Goal: Task Accomplishment & Management: Complete application form

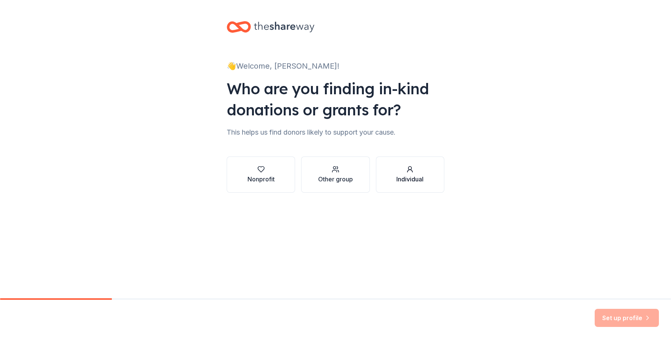
click at [414, 180] on div "Individual" at bounding box center [409, 179] width 27 height 9
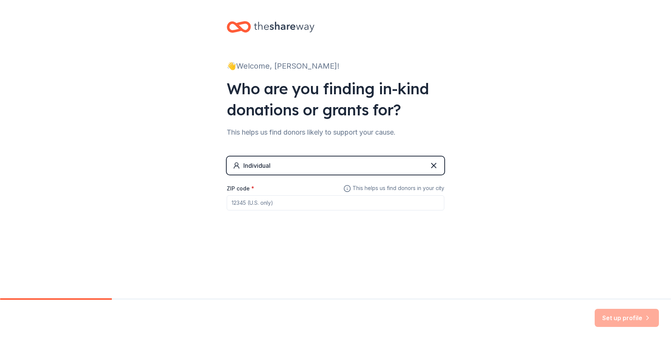
click at [281, 202] on input "ZIP code *" at bounding box center [335, 203] width 217 height 15
type input "49441"
click at [628, 319] on button "Set up profile" at bounding box center [626, 318] width 64 height 18
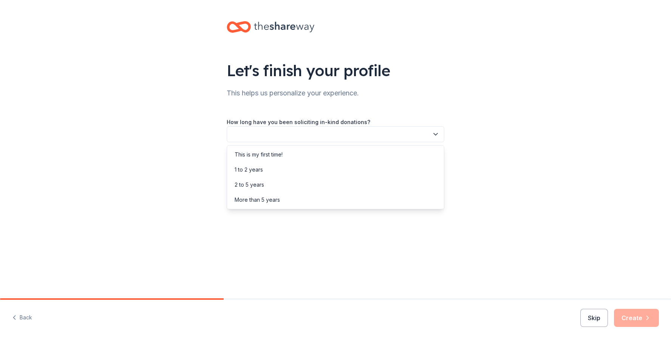
click at [368, 134] on button "button" at bounding box center [335, 134] width 217 height 16
click at [360, 151] on div "This is my first time!" at bounding box center [335, 154] width 214 height 15
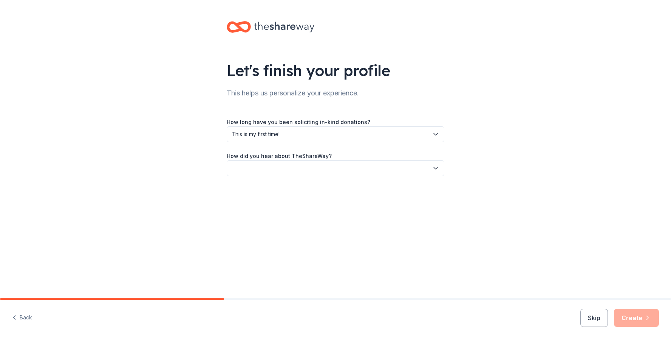
click at [350, 166] on button "button" at bounding box center [335, 168] width 217 height 16
click at [324, 206] on div "Online search" at bounding box center [335, 203] width 214 height 15
click at [639, 321] on button "Create" at bounding box center [636, 318] width 45 height 18
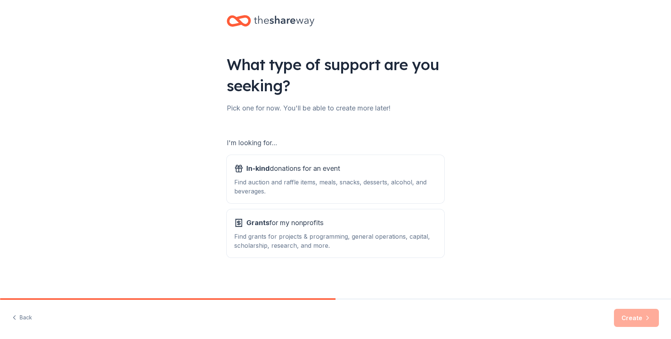
scroll to position [6, 0]
click at [361, 233] on div "Find grants for projects & programming, general operations, capital, scholarshi…" at bounding box center [335, 241] width 202 height 18
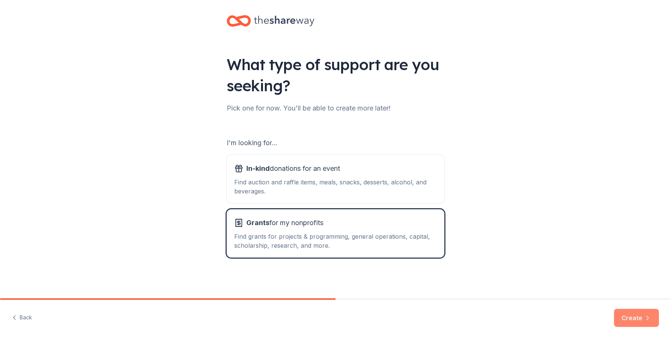
click at [640, 321] on button "Create" at bounding box center [636, 318] width 45 height 18
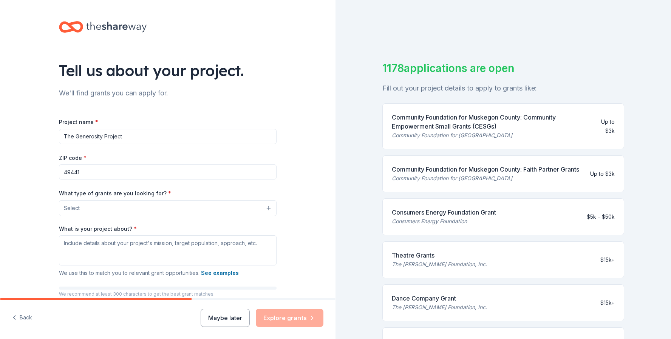
drag, startPoint x: 74, startPoint y: 136, endPoint x: 38, endPoint y: 136, distance: 35.5
click at [38, 136] on div "Tell us about your project. We'll find grants you can apply for. Project name *…" at bounding box center [167, 180] width 335 height 361
type input "Muskegon Generosity Project"
click at [124, 213] on button "Select" at bounding box center [167, 209] width 217 height 16
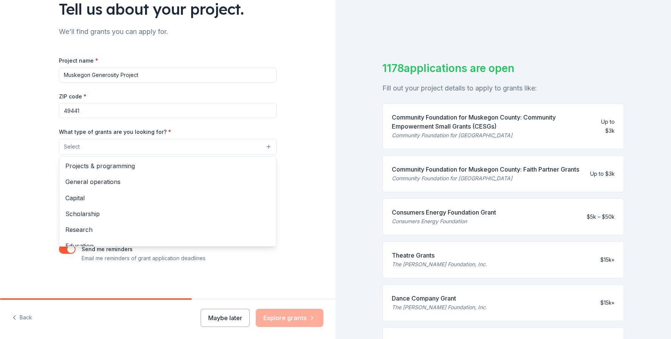
click at [313, 93] on div "Tell us about your project. We'll find grants you can apply for. Project name *…" at bounding box center [167, 118] width 335 height 361
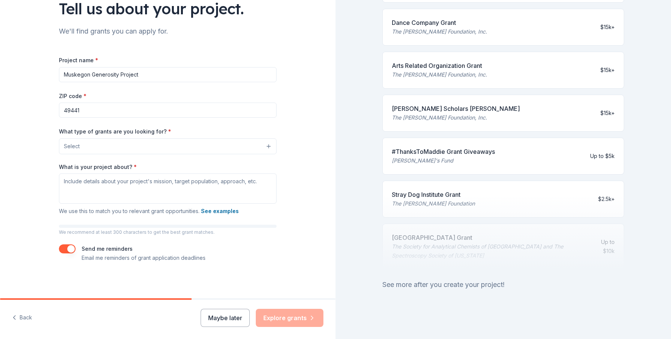
scroll to position [62, 0]
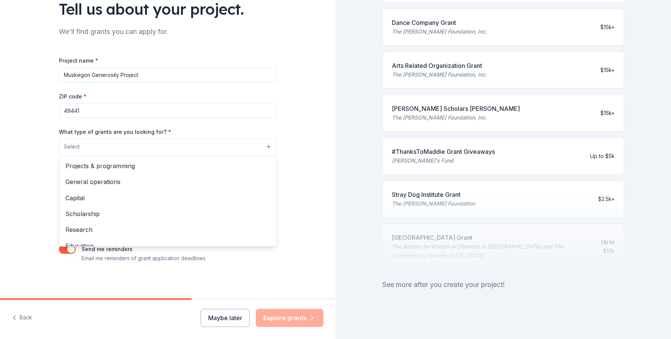
click at [170, 143] on button "Select" at bounding box center [167, 147] width 217 height 16
click at [214, 280] on div "Tell us about your project. We'll find grants you can apply for. Project name *…" at bounding box center [168, 118] width 242 height 361
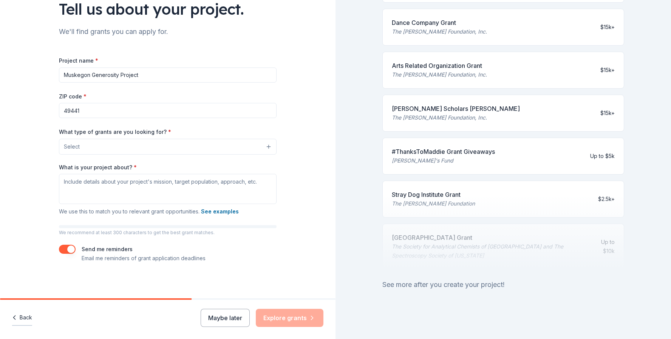
click at [25, 317] on button "Back" at bounding box center [22, 318] width 20 height 16
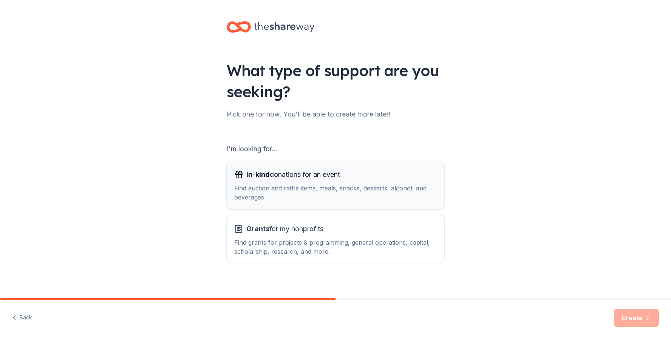
click at [355, 180] on div "In-kind donations for an event" at bounding box center [335, 175] width 202 height 12
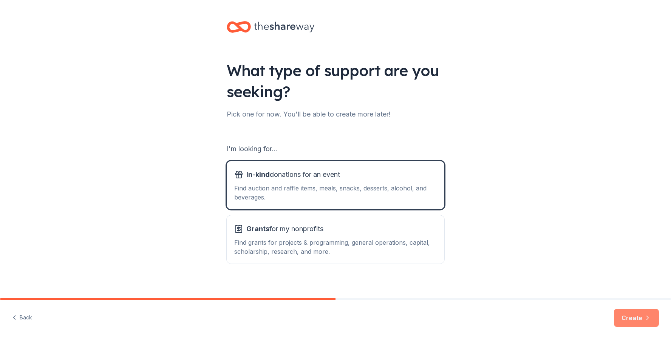
click at [645, 318] on icon "button" at bounding box center [647, 319] width 8 height 8
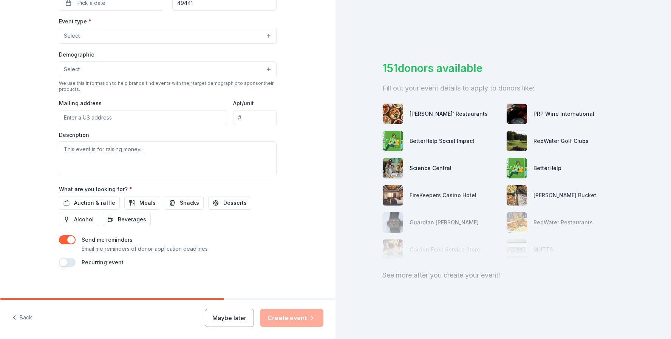
scroll to position [201, 0]
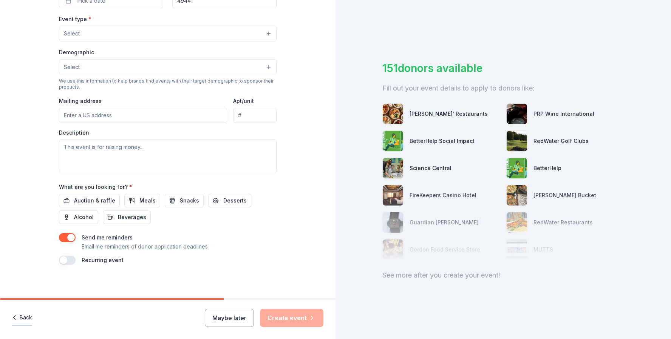
type input "Muskegon Generosity Project"
click at [22, 317] on button "Back" at bounding box center [22, 318] width 20 height 16
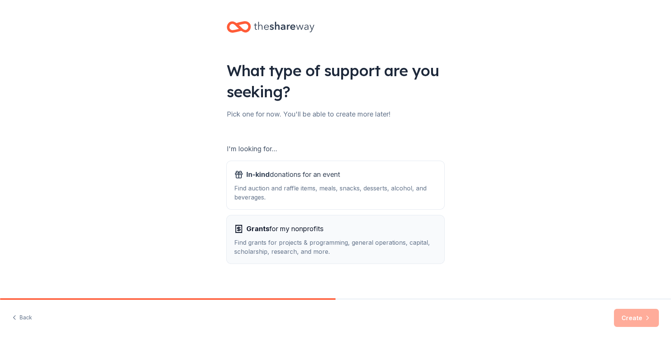
click at [369, 230] on div "Grants for my nonprofits" at bounding box center [335, 229] width 202 height 12
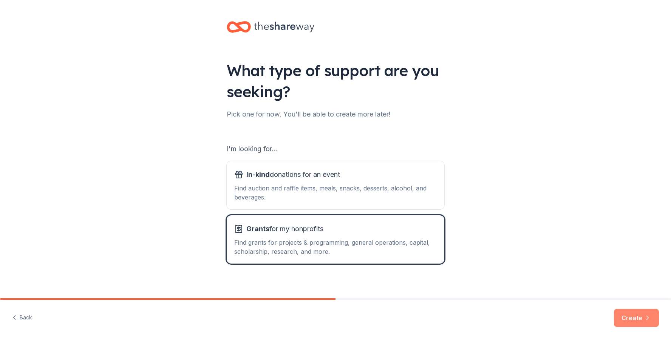
click at [649, 321] on icon "button" at bounding box center [647, 319] width 8 height 8
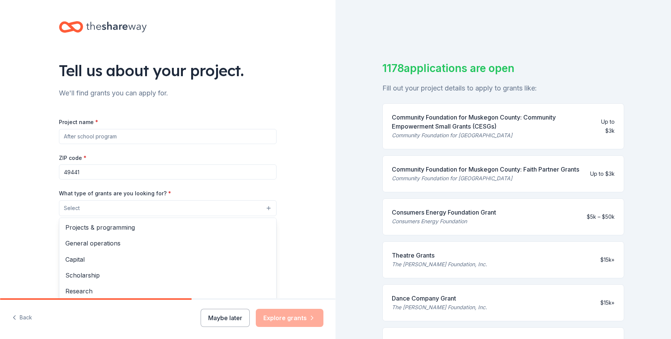
click at [140, 207] on button "Select" at bounding box center [167, 209] width 217 height 16
click at [133, 223] on span "Projects & programming" at bounding box center [167, 228] width 205 height 10
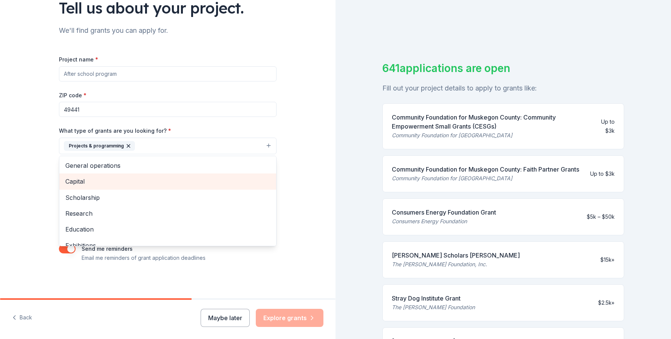
scroll to position [62, 0]
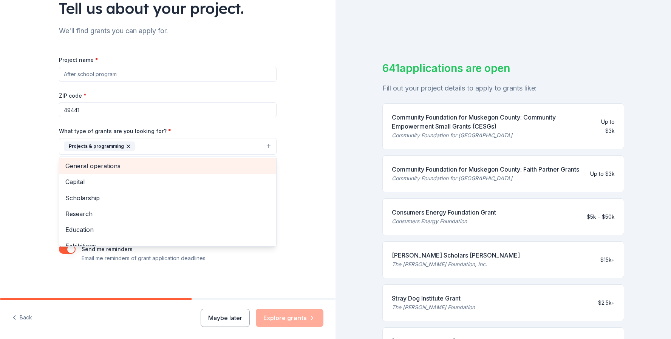
click at [114, 163] on span "General operations" at bounding box center [167, 166] width 205 height 10
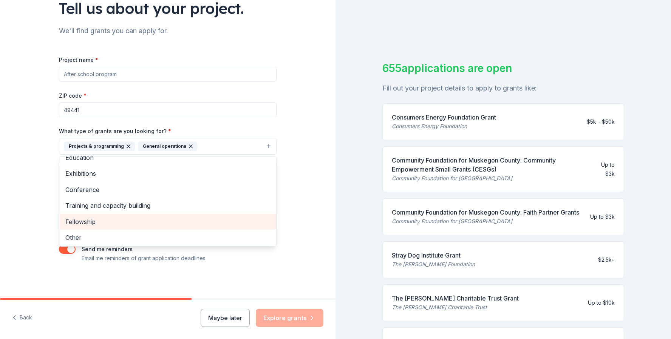
scroll to position [56, 0]
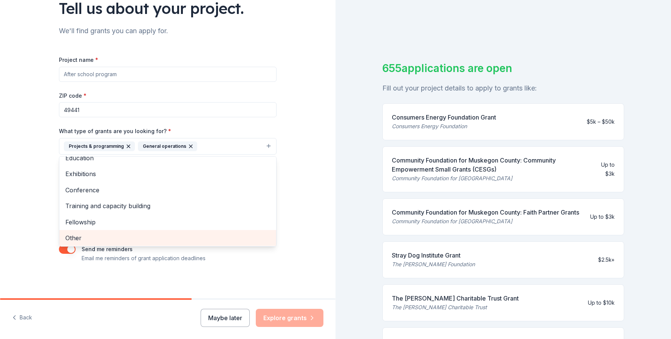
click at [97, 238] on span "Other" at bounding box center [167, 238] width 205 height 10
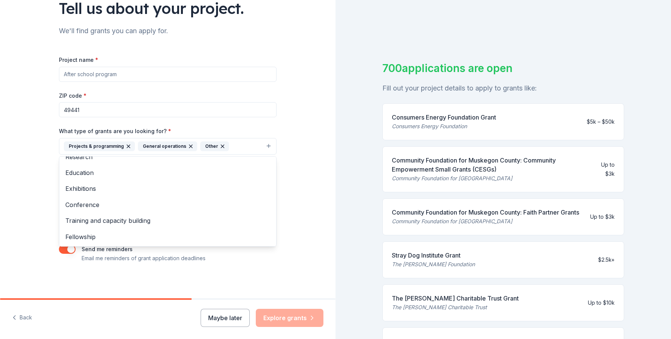
click at [300, 175] on div "Tell us about your project. We'll find grants you can apply for. Project name *…" at bounding box center [167, 119] width 335 height 362
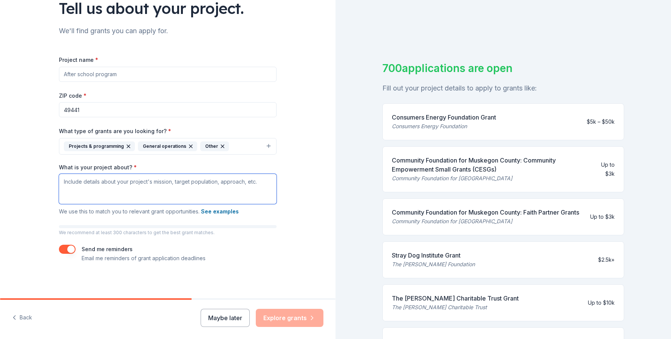
click at [147, 187] on textarea "What is your project about? *" at bounding box center [167, 189] width 217 height 30
type textarea "I"
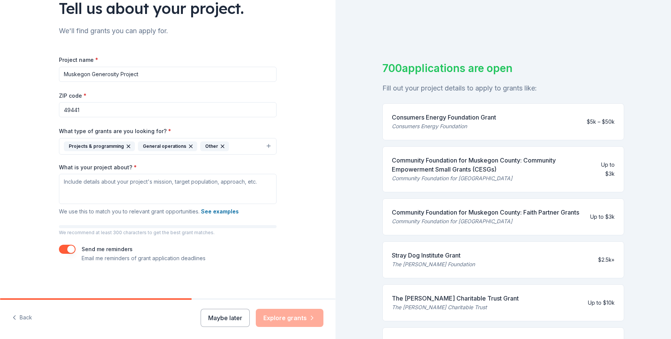
type input "Muskegon Generosity Project"
click at [123, 191] on textarea "What is your project about? *" at bounding box center [167, 189] width 217 height 30
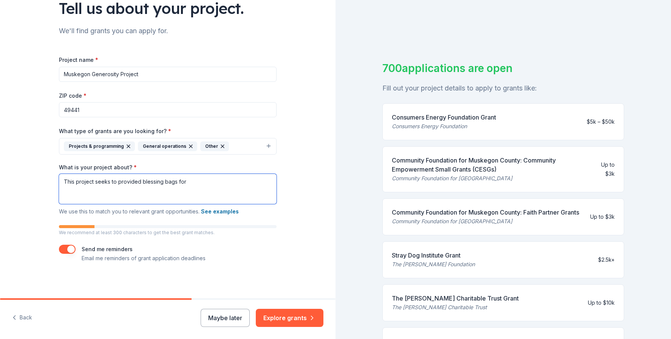
click at [139, 183] on textarea "This project seeks to provided blessing bags for" at bounding box center [167, 189] width 217 height 30
click at [214, 185] on textarea "This project seeks to provided 200+ blessing bags for" at bounding box center [167, 189] width 217 height 30
click at [111, 183] on textarea "This project seeks to provided 200+ blessing bags for" at bounding box center [167, 189] width 217 height 30
click at [225, 178] on textarea "This project seeks to provided 200+ blessing bags for" at bounding box center [167, 189] width 217 height 30
click at [199, 183] on textarea "This project seeks to provided 200+ blessing bags for underpriveledged" at bounding box center [167, 189] width 217 height 30
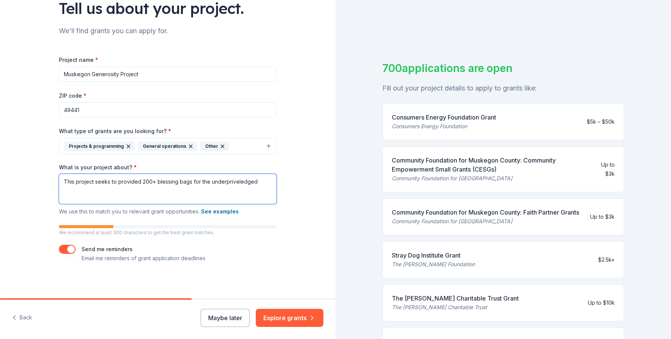
click at [267, 184] on textarea "This project seeks to provided 200+ blessing bags for the underpriveledged" at bounding box center [167, 189] width 217 height 30
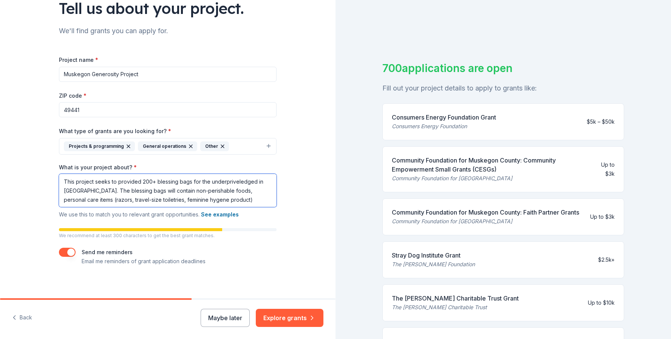
click at [243, 188] on textarea "This project seeks to provided 200+ blessing bags for the underpriveledged in […" at bounding box center [167, 190] width 217 height 33
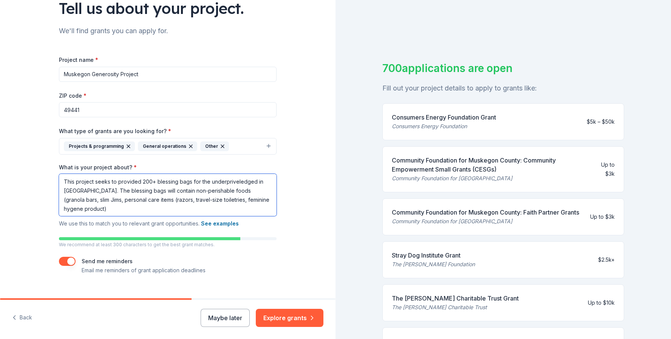
click at [80, 201] on textarea "This project seeks to provided 200+ blessing bags for the underpriveledged in […" at bounding box center [167, 195] width 217 height 42
click at [103, 201] on textarea "This project seeks to provided 200+ blessing bags for the underpriveledged in […" at bounding box center [167, 195] width 217 height 42
click at [126, 208] on textarea "This project seeks to provided 200+ blessing bags for the underpriveledged in […" at bounding box center [167, 195] width 217 height 42
click at [144, 209] on textarea "This project seeks to provided 200+ blessing bags for the underpriveledged in […" at bounding box center [167, 195] width 217 height 42
click at [138, 209] on textarea "This project seeks to provided 200+ blessing bags for the underpriveledged in […" at bounding box center [167, 195] width 217 height 42
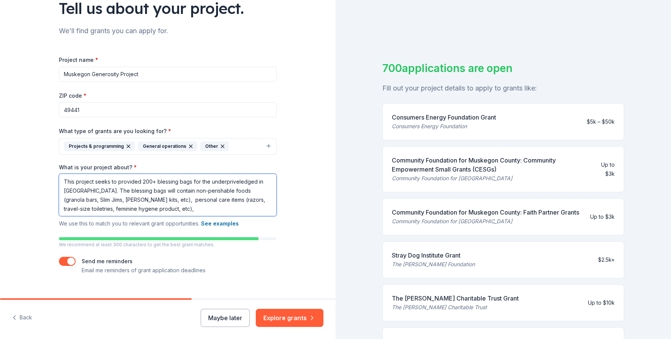
click at [152, 210] on textarea "This project seeks to provided 200+ blessing bags for the underpriveledged in […" at bounding box center [167, 195] width 217 height 42
click at [145, 209] on textarea "This project aims to provide over 200 blessing bags to the underprivileged in […" at bounding box center [167, 195] width 217 height 42
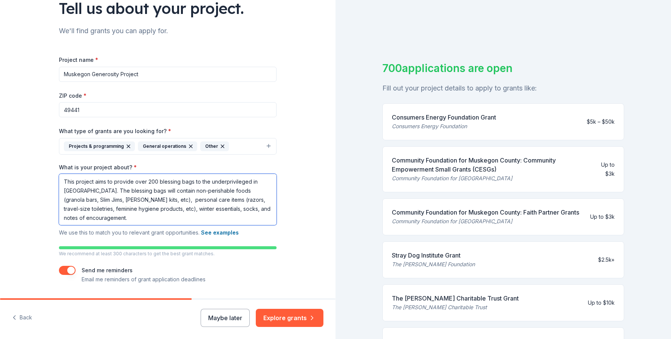
click at [120, 216] on textarea "This project aims to provide over 200 blessing bags to the underprivileged in […" at bounding box center [167, 199] width 217 height 51
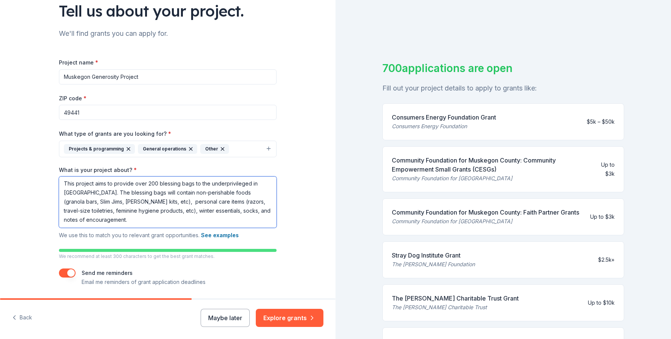
scroll to position [62, 0]
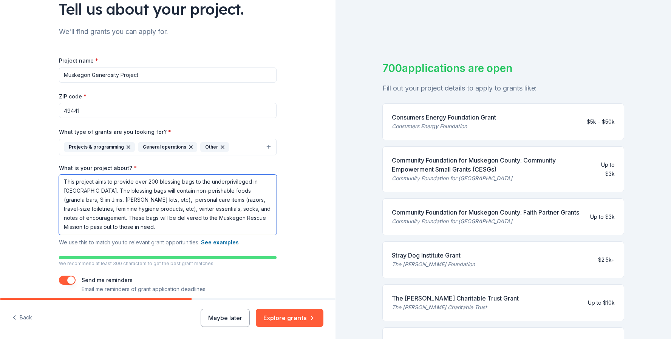
click at [261, 218] on textarea "This project aims to provide over 200 blessing bags to the underprivileged in […" at bounding box center [167, 205] width 217 height 60
click at [201, 222] on textarea "This project aims to provide over 200 blessing bags to the underprivileged in […" at bounding box center [167, 205] width 217 height 60
drag, startPoint x: 194, startPoint y: 215, endPoint x: 107, endPoint y: 218, distance: 87.6
click at [107, 218] on textarea "This project aims to provide over 200 blessing bags to the underprivileged in […" at bounding box center [167, 205] width 217 height 60
drag, startPoint x: 207, startPoint y: 216, endPoint x: 174, endPoint y: 217, distance: 32.9
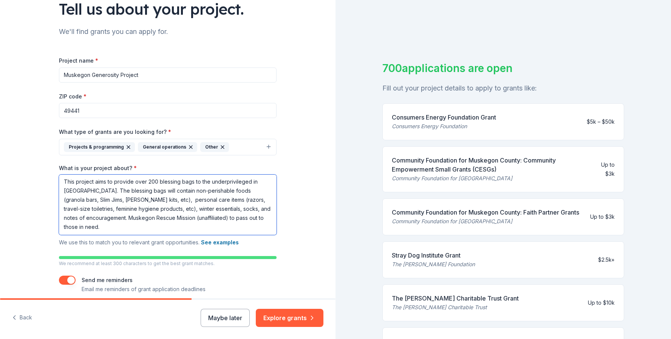
click at [174, 217] on textarea "This project aims to provide over 200 blessing bags to the underprivileged in […" at bounding box center [167, 205] width 217 height 60
drag, startPoint x: 232, startPoint y: 217, endPoint x: 236, endPoint y: 222, distance: 6.1
click at [233, 218] on textarea "This project aims to provide over 200 blessing bags to the underprivileged in […" at bounding box center [167, 205] width 217 height 60
click at [148, 228] on textarea "This project aims to provide over 200 blessing bags to the underprivileged in […" at bounding box center [167, 205] width 217 height 60
click at [128, 227] on textarea "This project aims to provide over 200 blessing bags to the underprivileged in […" at bounding box center [167, 205] width 217 height 60
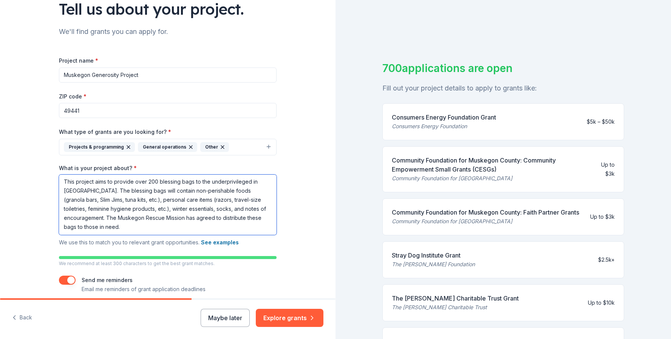
drag, startPoint x: 125, startPoint y: 199, endPoint x: 104, endPoint y: 200, distance: 20.8
click at [104, 200] on textarea "This project aims to provide over 200 blessing bags to the underprivileged in […" at bounding box center [167, 205] width 217 height 60
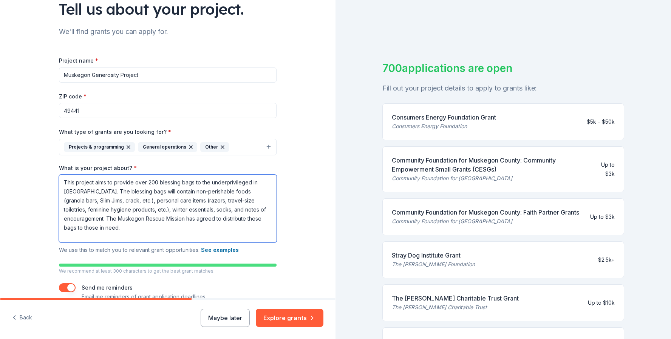
scroll to position [0, 0]
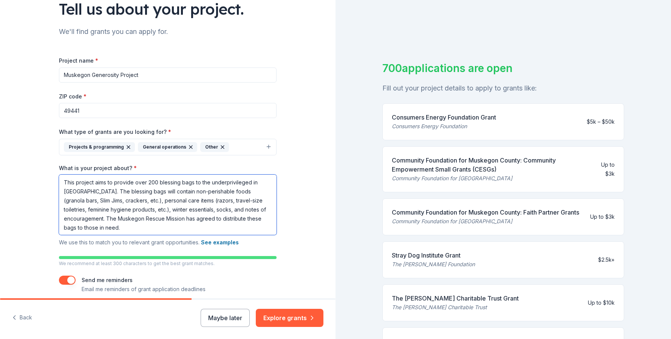
click at [134, 210] on textarea "This project aims to provide over 200 blessing bags to the underprivileged in […" at bounding box center [167, 205] width 217 height 60
click at [217, 227] on textarea "This project aims to provide over 200 blessing bags to the underprivileged in […" at bounding box center [167, 205] width 217 height 60
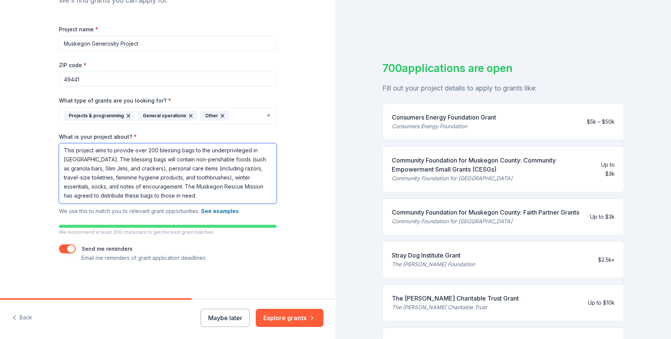
scroll to position [93, 0]
type textarea "This project aims to provide over 200 blessing bags to the underprivileged in […"
click at [224, 213] on button "See examples" at bounding box center [220, 211] width 38 height 9
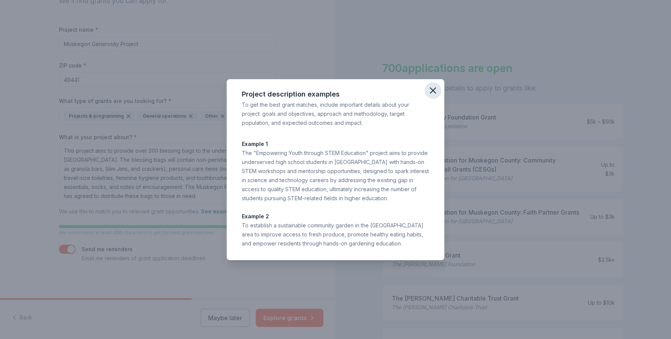
click at [436, 88] on icon "button" at bounding box center [432, 90] width 11 height 11
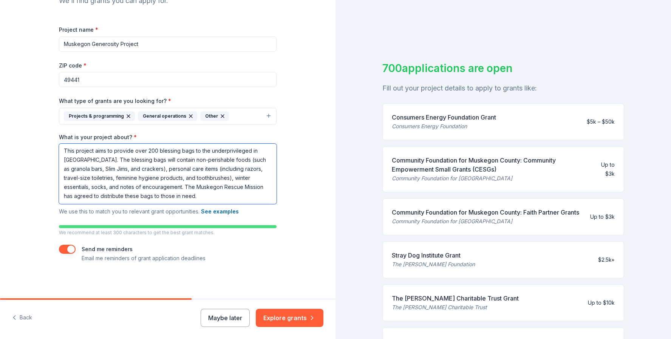
click at [230, 197] on textarea "This project aims to provide over 200 blessing bags to the underprivileged in […" at bounding box center [167, 174] width 217 height 60
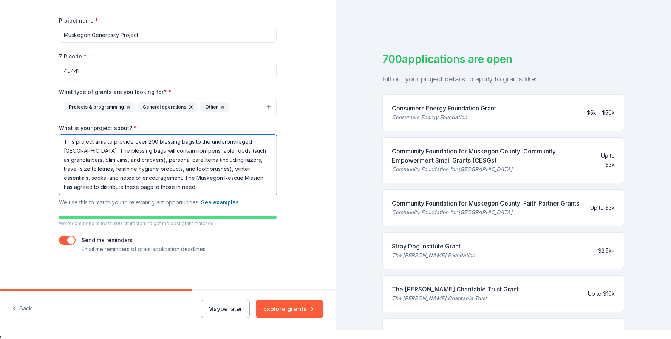
scroll to position [9, 0]
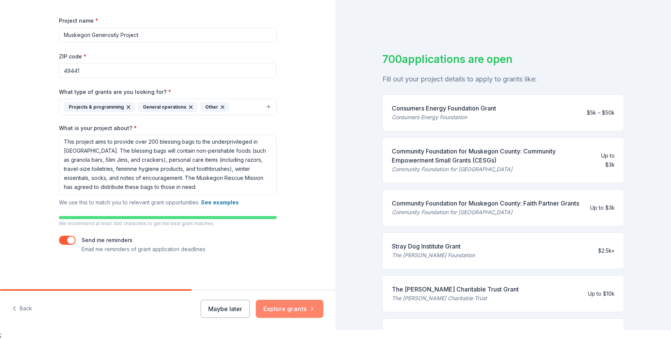
click at [297, 308] on button "Explore grants" at bounding box center [290, 309] width 68 height 18
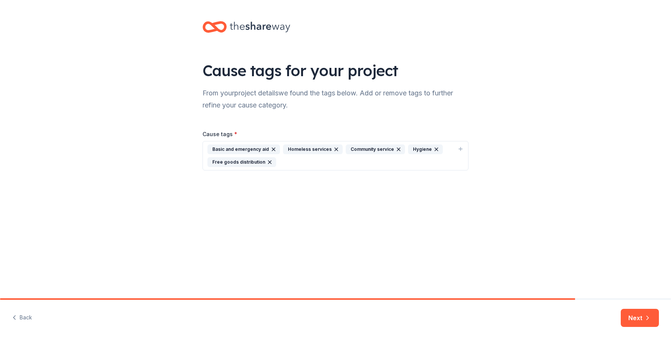
click at [273, 150] on icon "button" at bounding box center [273, 150] width 6 height 6
click at [442, 149] on button "Homeless services Community service Hygiene Free goods distribution" at bounding box center [335, 149] width 266 height 17
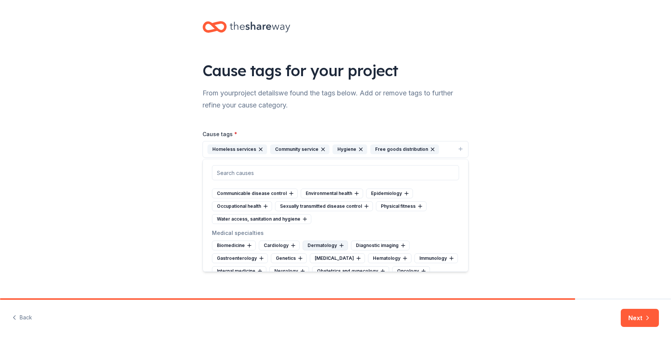
scroll to position [1150, 0]
click at [306, 215] on icon at bounding box center [305, 218] width 6 height 6
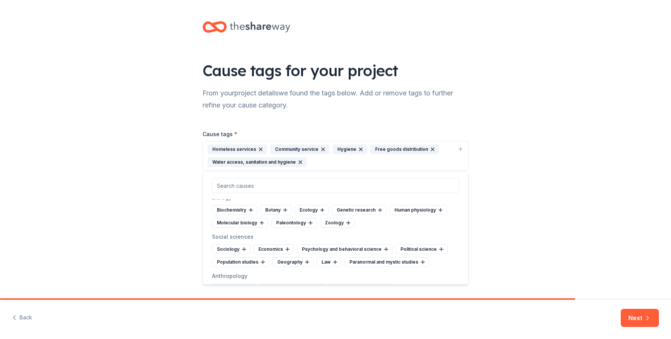
scroll to position [1492, 0]
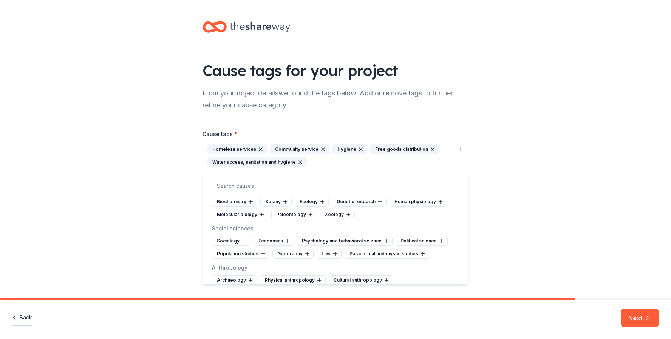
click at [24, 317] on button "Back" at bounding box center [22, 318] width 20 height 16
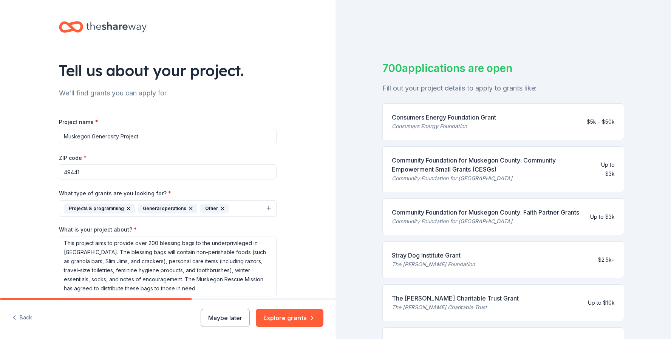
scroll to position [1, 0]
click at [216, 286] on textarea "This project aims to provide over 200 blessing bags to the underprivileged in […" at bounding box center [167, 266] width 217 height 60
click at [239, 261] on textarea "This project aims to provide over 200 blessing bags to the underprivileged in […" at bounding box center [167, 266] width 217 height 60
drag, startPoint x: 248, startPoint y: 290, endPoint x: 197, endPoint y: 291, distance: 50.6
click at [197, 291] on textarea "This project aims to provide over 200 blessing bags to the underprivileged in […" at bounding box center [167, 266] width 217 height 60
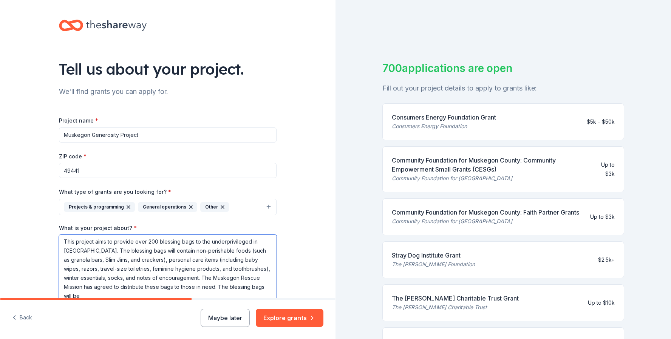
scroll to position [0, 0]
drag, startPoint x: 248, startPoint y: 287, endPoint x: 197, endPoint y: 287, distance: 50.2
click at [197, 287] on textarea "This project aims to provide over 200 blessing bags to the underprivileged in […" at bounding box center [167, 265] width 217 height 60
click at [72, 241] on textarea "This project aims to provide over 200 blessing bags to the underprivileged in […" at bounding box center [167, 265] width 217 height 60
drag, startPoint x: 76, startPoint y: 242, endPoint x: 56, endPoint y: 242, distance: 20.4
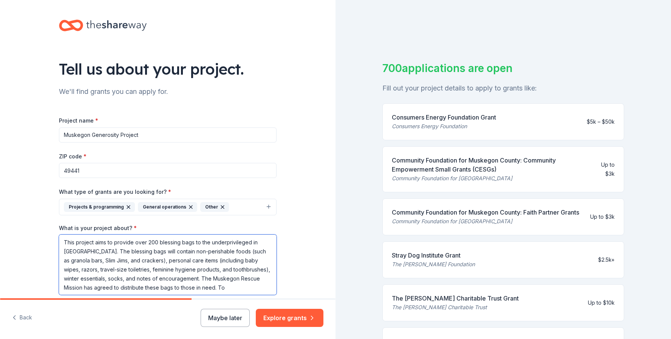
click at [56, 242] on div "Tell us about your project. We'll find grants you can apply for. Project name *…" at bounding box center [168, 194] width 242 height 392
click at [133, 244] on textarea "The Muskegon Generosity project aims to provide over 200 blessing bags to the u…" at bounding box center [167, 269] width 217 height 68
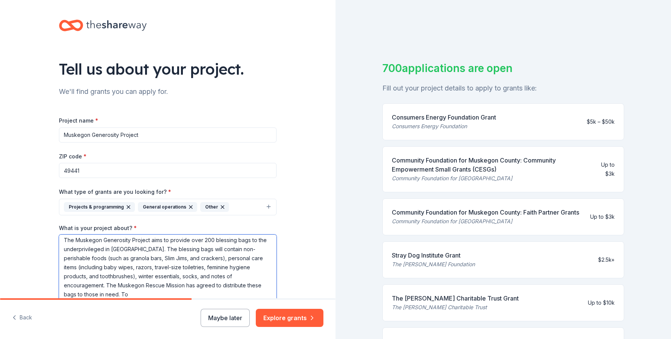
scroll to position [2, 0]
click at [143, 290] on textarea "The Muskegon Generosity Project aims to provide over 200 blessing bags to the u…" at bounding box center [167, 269] width 217 height 68
click at [189, 295] on textarea "The Muskegon Generosity Project aims to provide over 200 blessing bags to the u…" at bounding box center [167, 269] width 217 height 68
click at [103, 295] on textarea "The Muskegon Generosity Project aims to provide over 200 blessing bags to the u…" at bounding box center [167, 269] width 217 height 68
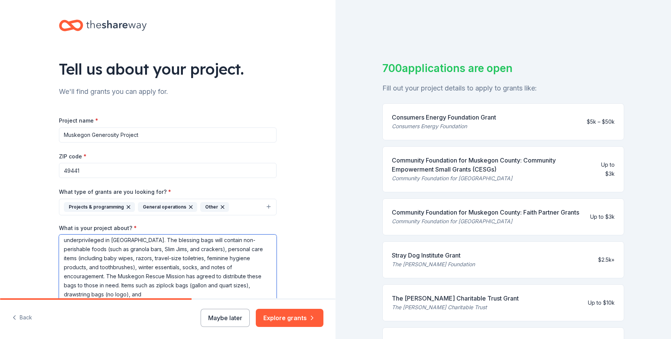
click at [149, 294] on textarea "The Muskegon Generosity Project aims to provide over 200 blessing bags to the u…" at bounding box center [167, 269] width 217 height 68
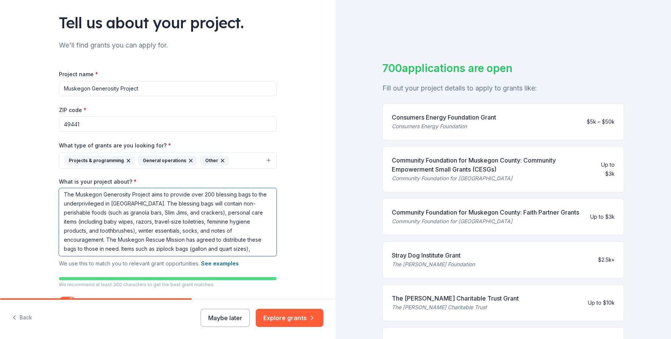
scroll to position [0, 0]
drag, startPoint x: 182, startPoint y: 247, endPoint x: 51, endPoint y: 186, distance: 144.8
click at [51, 186] on div "Tell us about your project. We'll find grants you can apply for. Project name *…" at bounding box center [168, 151] width 242 height 399
paste textarea "seeks to strengthen our community by assembling and distributing over 200 bless…"
click at [240, 196] on textarea "The Muskegon Generosity Project seeks to strengthen our community by assembling…" at bounding box center [167, 222] width 217 height 68
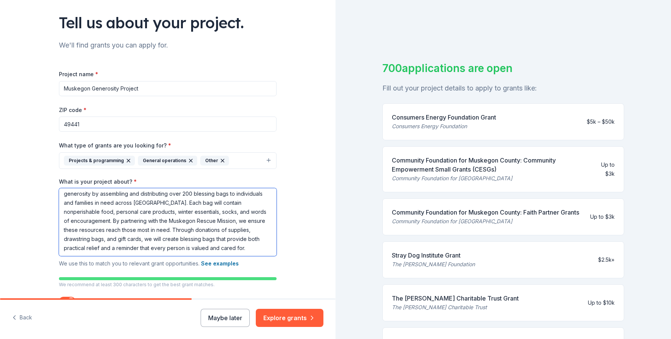
scroll to position [11, 0]
click at [230, 221] on textarea "The Muskegon Generosity Project seeks to strengthen our community and inspire g…" at bounding box center [167, 222] width 217 height 68
click at [236, 233] on textarea "The Muskegon Generosity Project seeks to strengthen our community and inspire g…" at bounding box center [167, 222] width 217 height 68
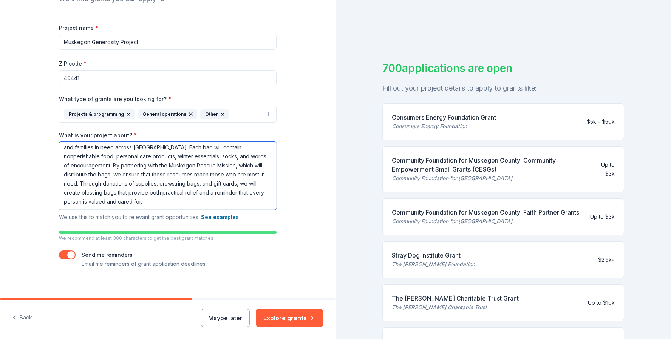
scroll to position [94, 0]
type textarea "The Muskegon Generosity Project seeks to strengthen our community and inspire g…"
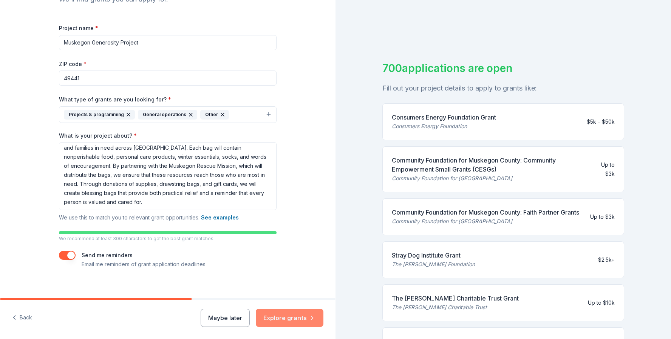
click at [291, 316] on button "Explore grants" at bounding box center [290, 318] width 68 height 18
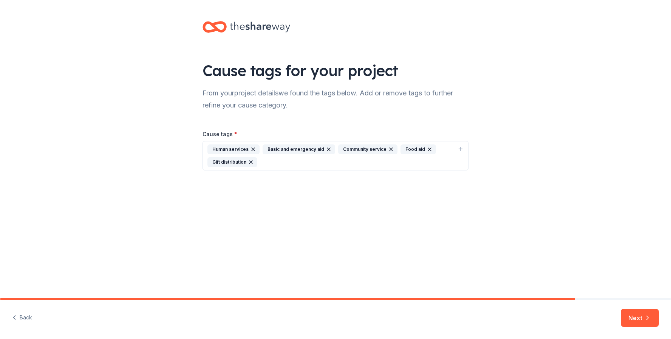
click at [297, 161] on div "Human services Basic and emergency aid Community service Food aid Gift distribu…" at bounding box center [330, 156] width 247 height 23
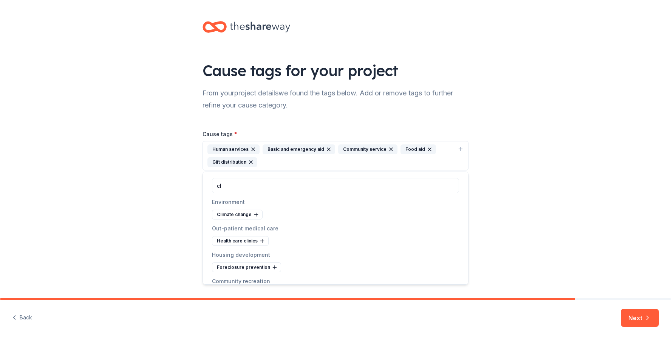
type input "c"
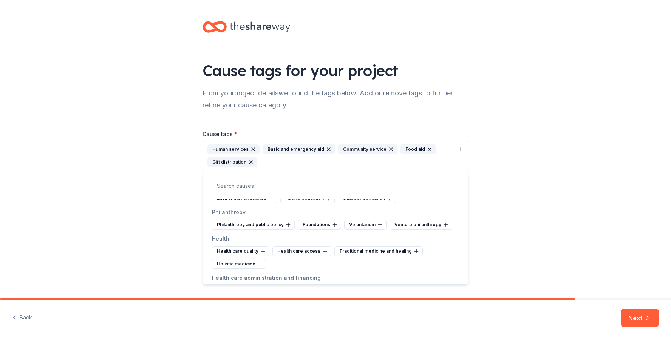
scroll to position [745, 0]
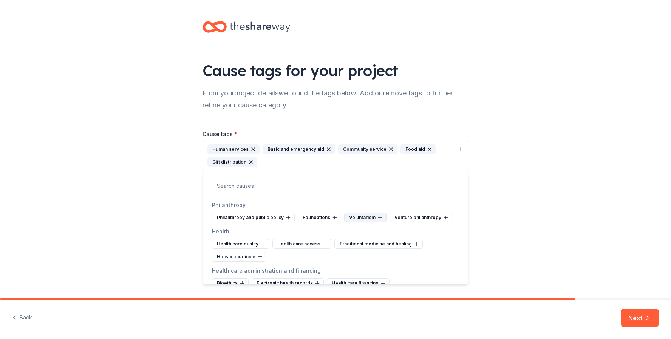
click at [366, 219] on div "Voluntarism" at bounding box center [365, 218] width 42 height 10
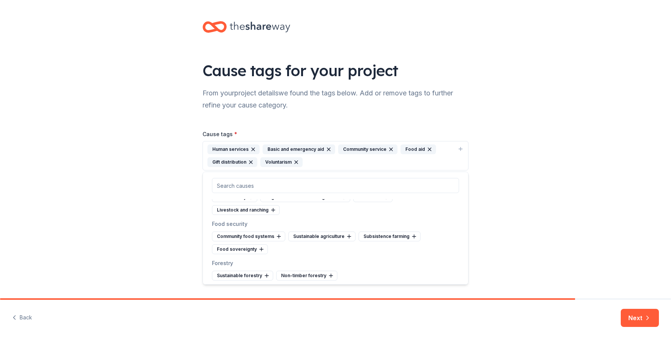
scroll to position [2273, 0]
click at [257, 234] on div "Community food systems" at bounding box center [248, 235] width 73 height 10
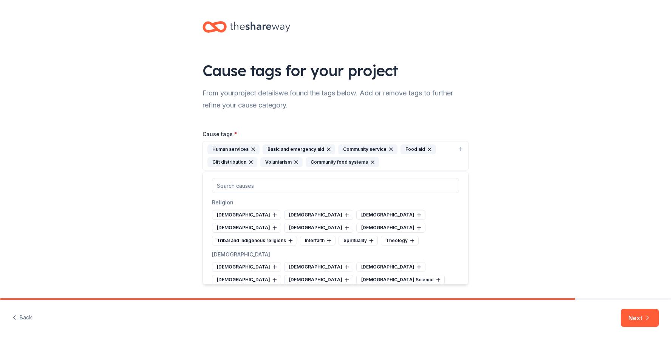
scroll to position [2581, 0]
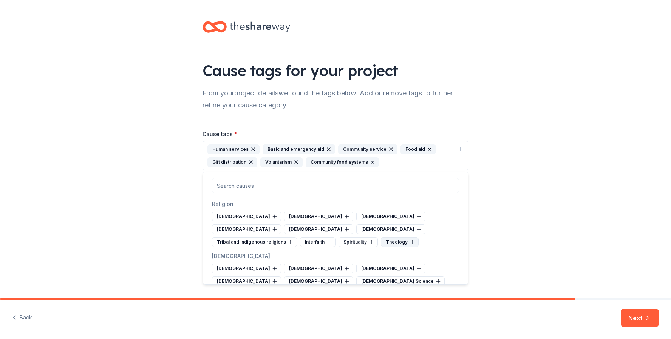
click at [391, 238] on div "Theology" at bounding box center [400, 243] width 38 height 10
click at [410, 164] on icon "button" at bounding box center [413, 162] width 6 height 6
click at [244, 264] on div "[DEMOGRAPHIC_DATA]" at bounding box center [246, 269] width 69 height 10
click at [396, 238] on div "Theology" at bounding box center [400, 243] width 38 height 10
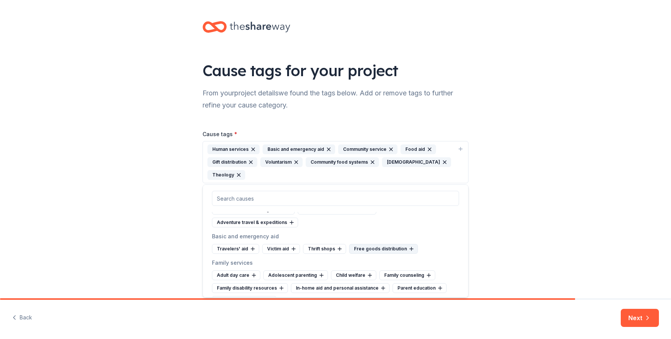
scroll to position [3059, 0]
click at [372, 243] on div "Free goods distribution" at bounding box center [383, 248] width 69 height 10
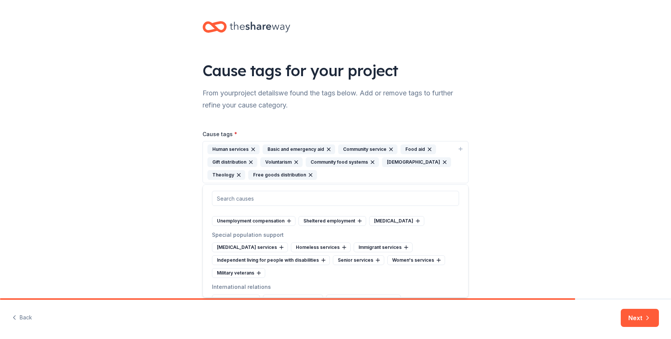
scroll to position [3296, 0]
click at [329, 242] on div "Homeless services" at bounding box center [321, 247] width 60 height 10
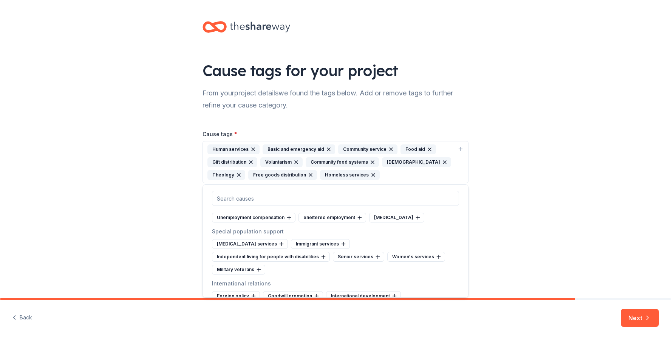
scroll to position [3294, 0]
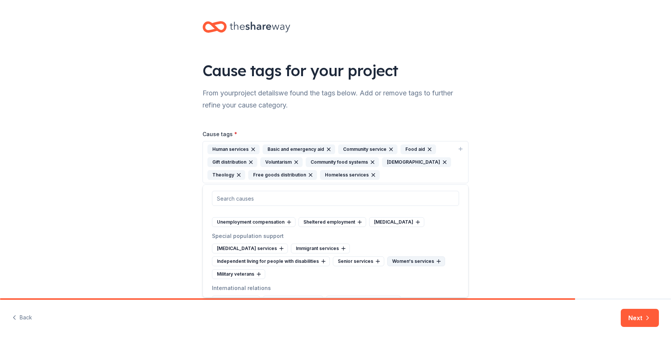
click at [407, 257] on div "Women's services" at bounding box center [416, 262] width 58 height 10
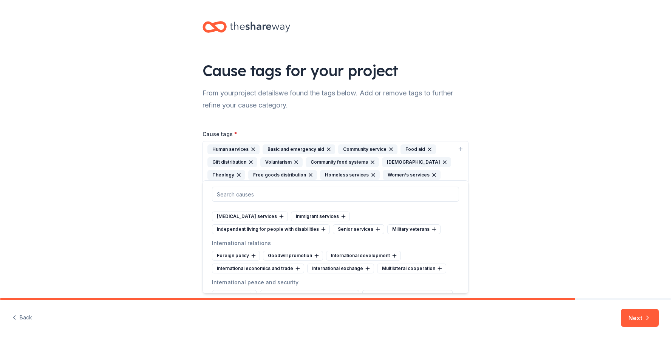
scroll to position [0, 0]
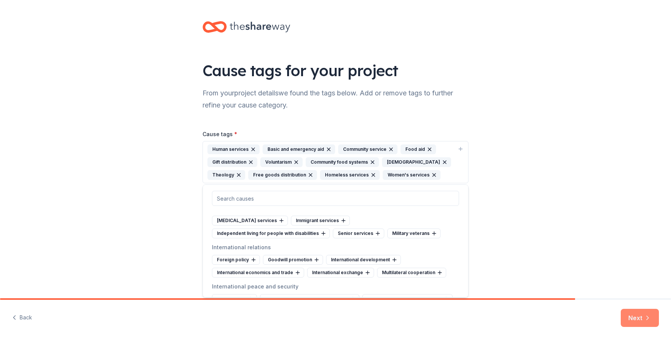
click at [650, 320] on icon "button" at bounding box center [647, 319] width 8 height 8
